Goal: Task Accomplishment & Management: Complete application form

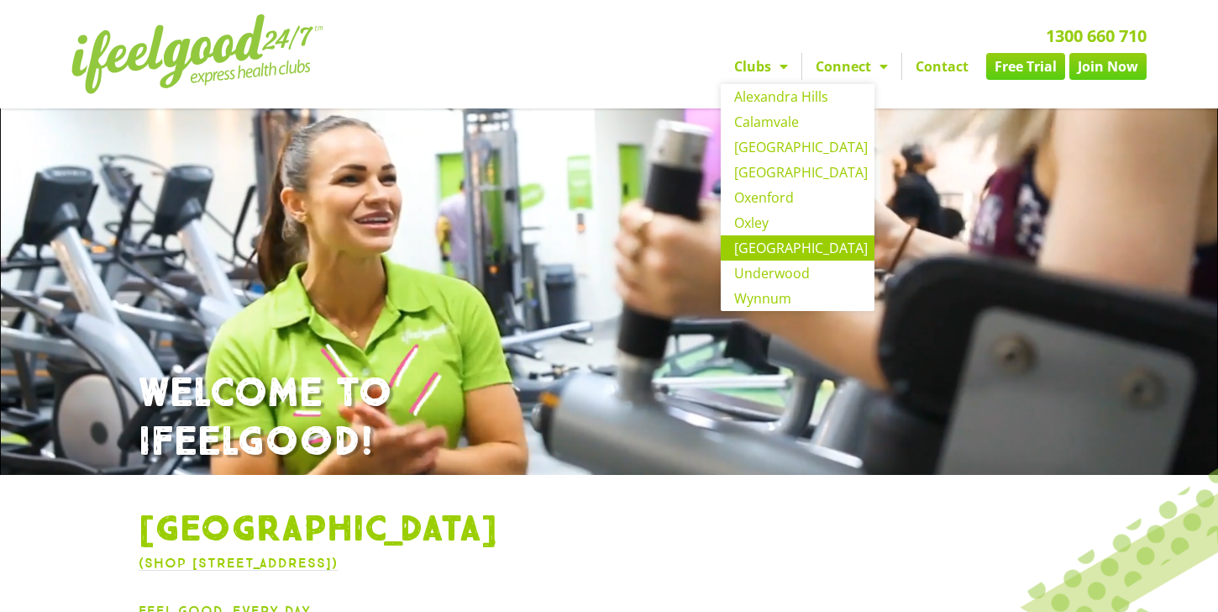
click at [762, 250] on link "[GEOGRAPHIC_DATA]" at bounding box center [798, 247] width 154 height 25
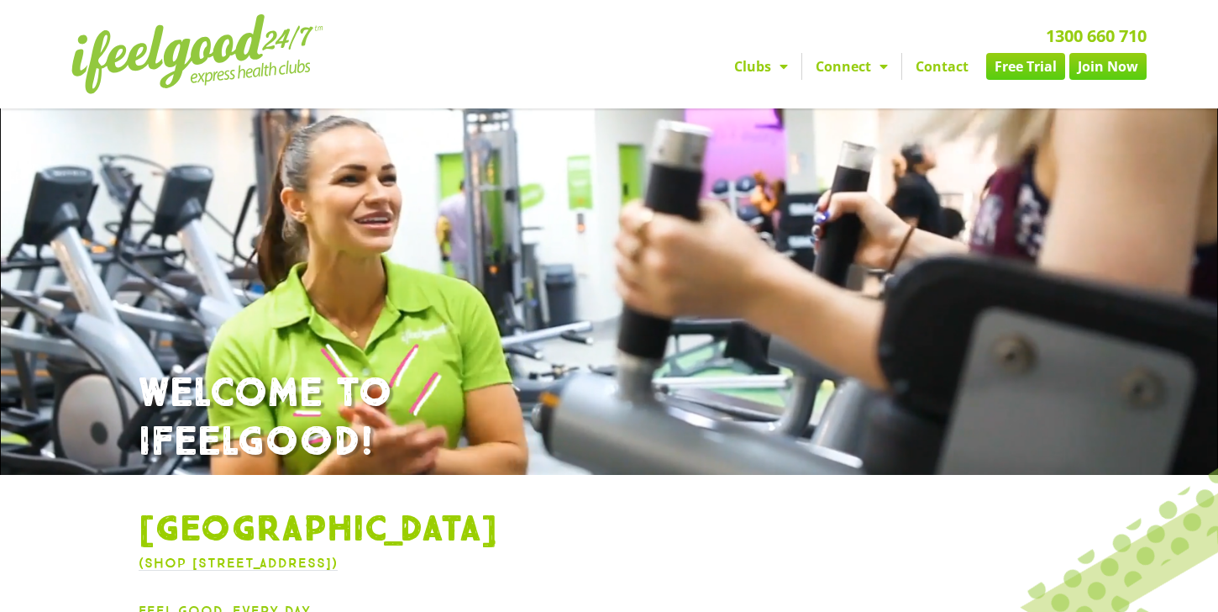
click at [1009, 66] on link "Free Trial" at bounding box center [1025, 66] width 79 height 27
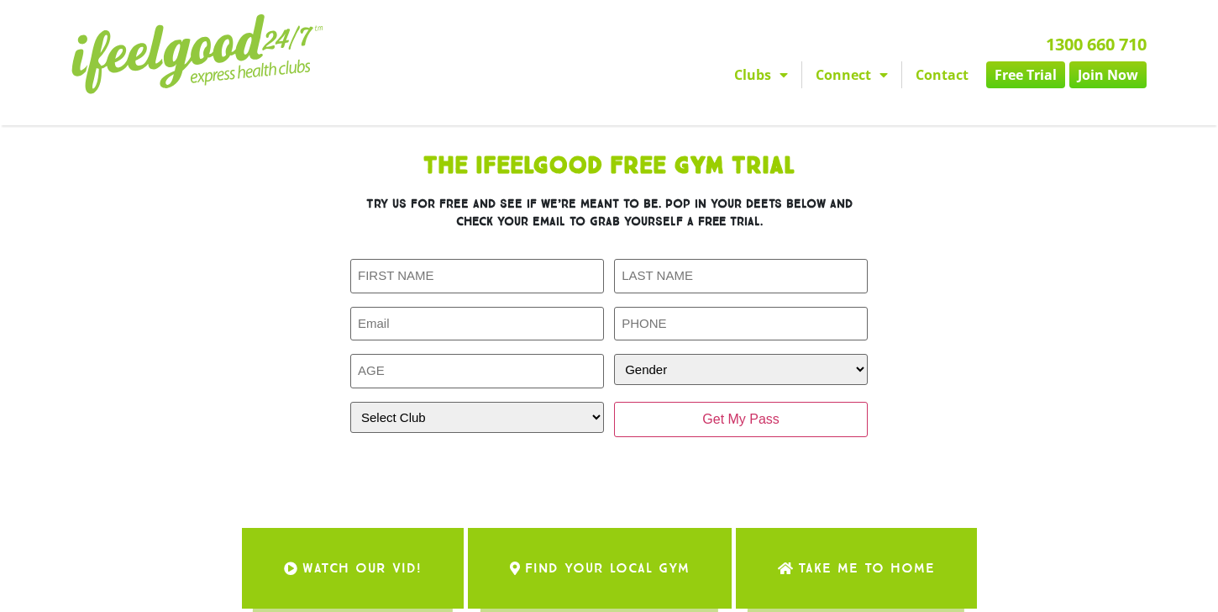
click at [498, 254] on div "First Name (Required) Last Name (Required) Email (Required) Phone (Required) Ag…" at bounding box center [608, 358] width 517 height 222
click at [482, 276] on input "First Name (Required)" at bounding box center [477, 276] width 254 height 34
type input "Qamar"
type input "Abbas"
type input "qamar.kulachi@hotmail.com"
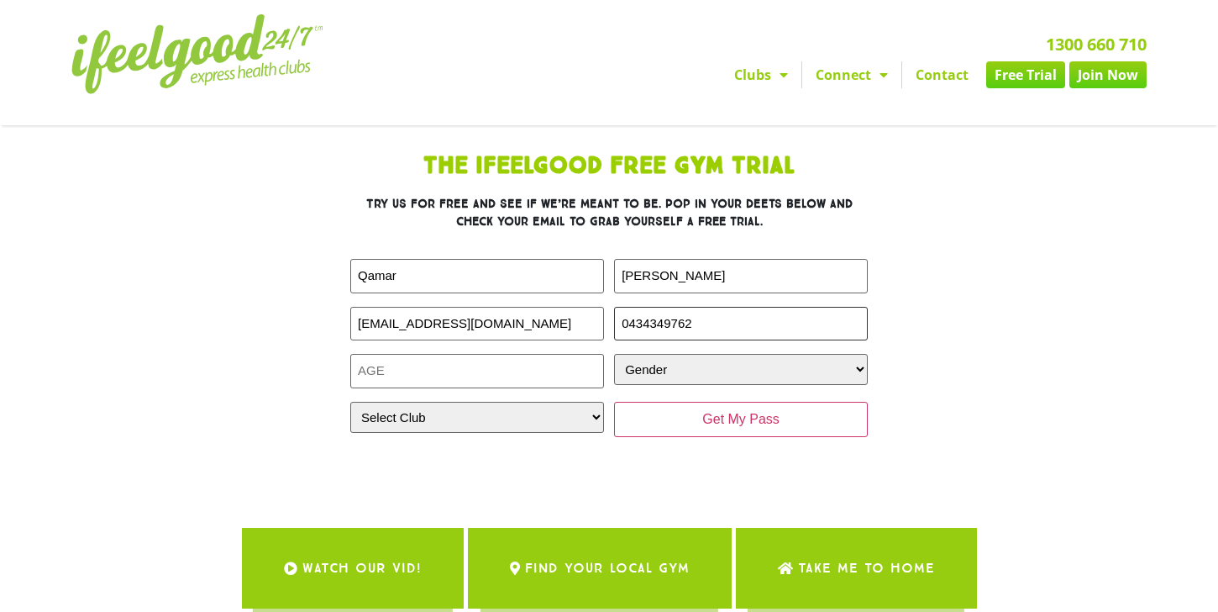
type input "0434349762"
type input "32"
select select "Male"
select select "[GEOGRAPHIC_DATA]"
click at [350, 402] on select "Select Club Alexandra Hills Calamvale Coopers Plains Middle Park Oxenford Oxley…" at bounding box center [477, 417] width 254 height 31
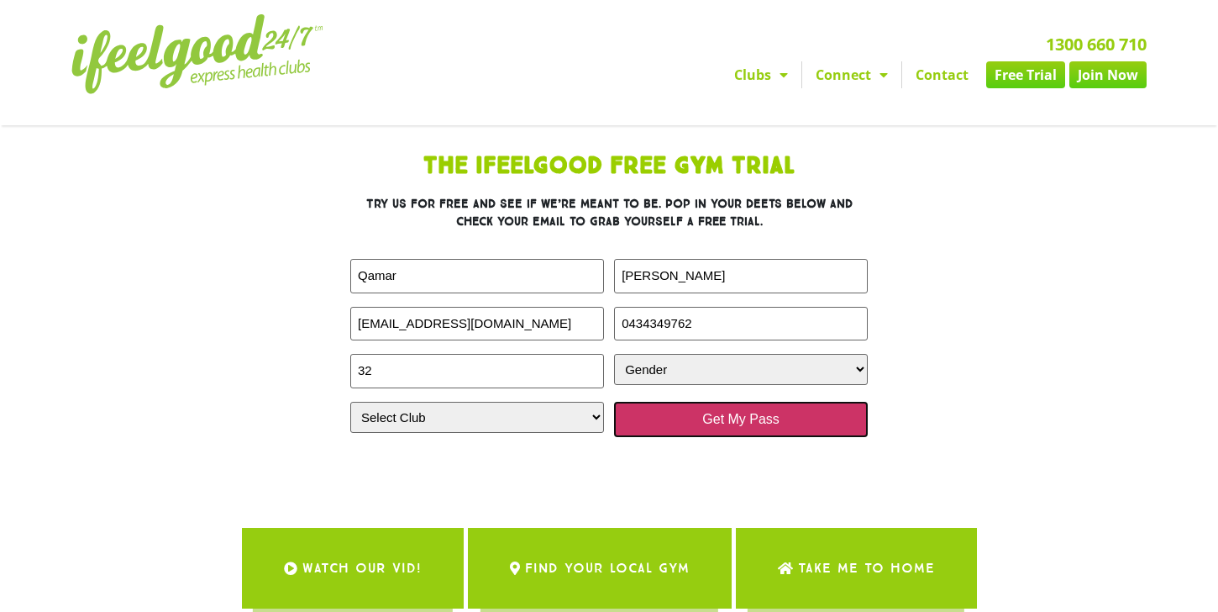
click at [764, 417] on input "Get My Pass" at bounding box center [741, 419] width 254 height 35
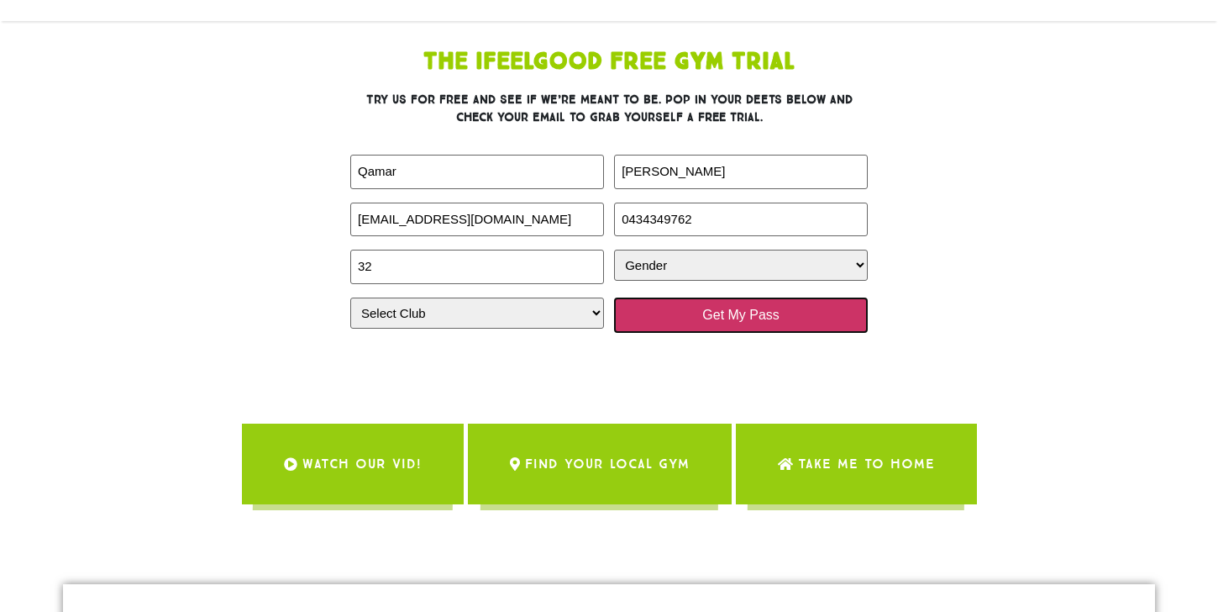
scroll to position [102, 0]
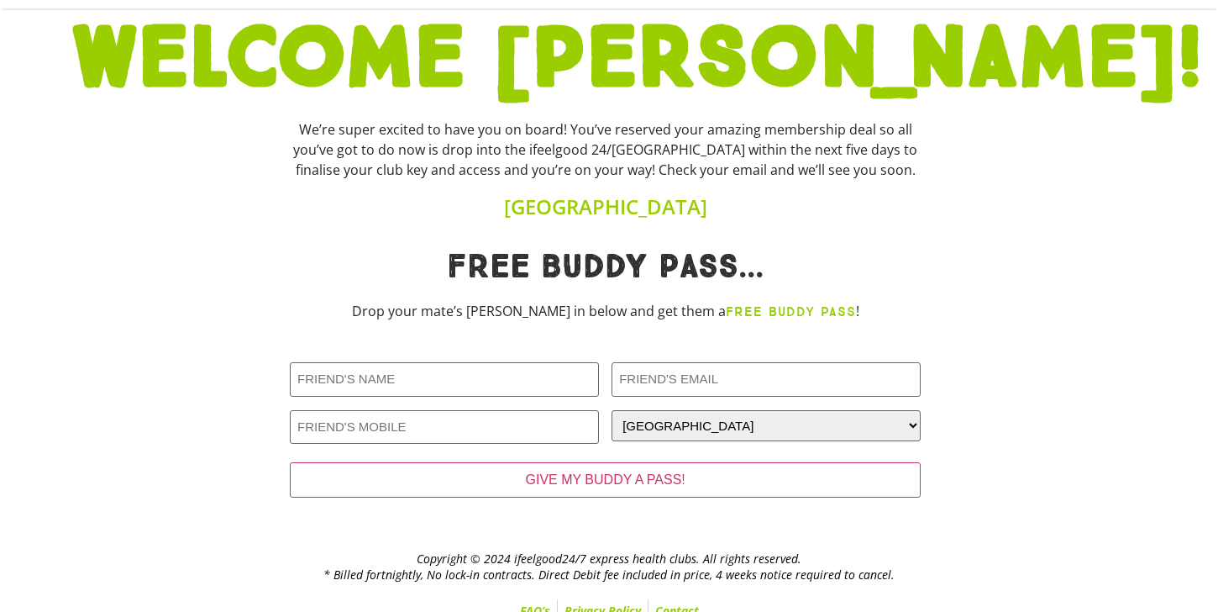
scroll to position [112, 0]
